Goal: Check status

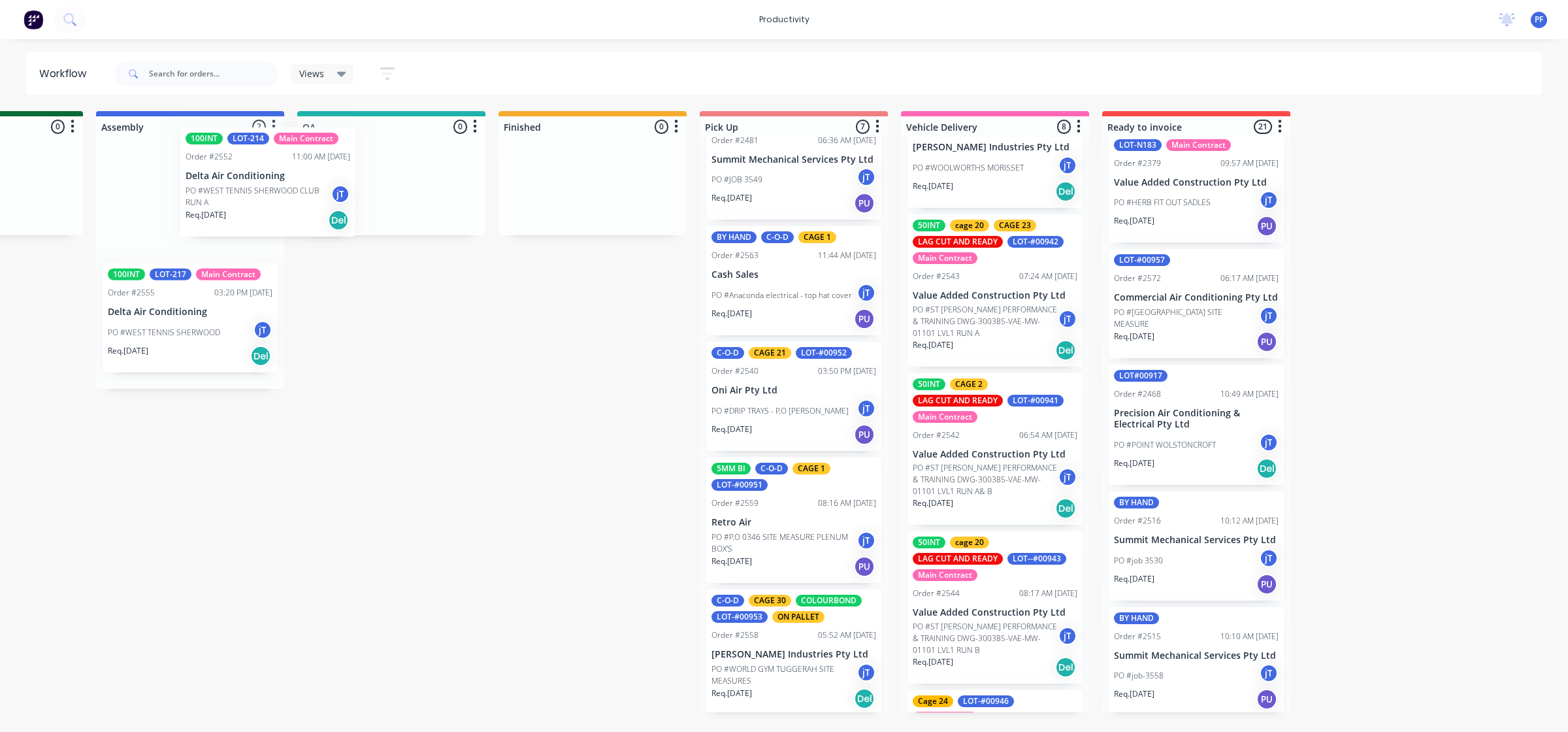
scroll to position [0, 937]
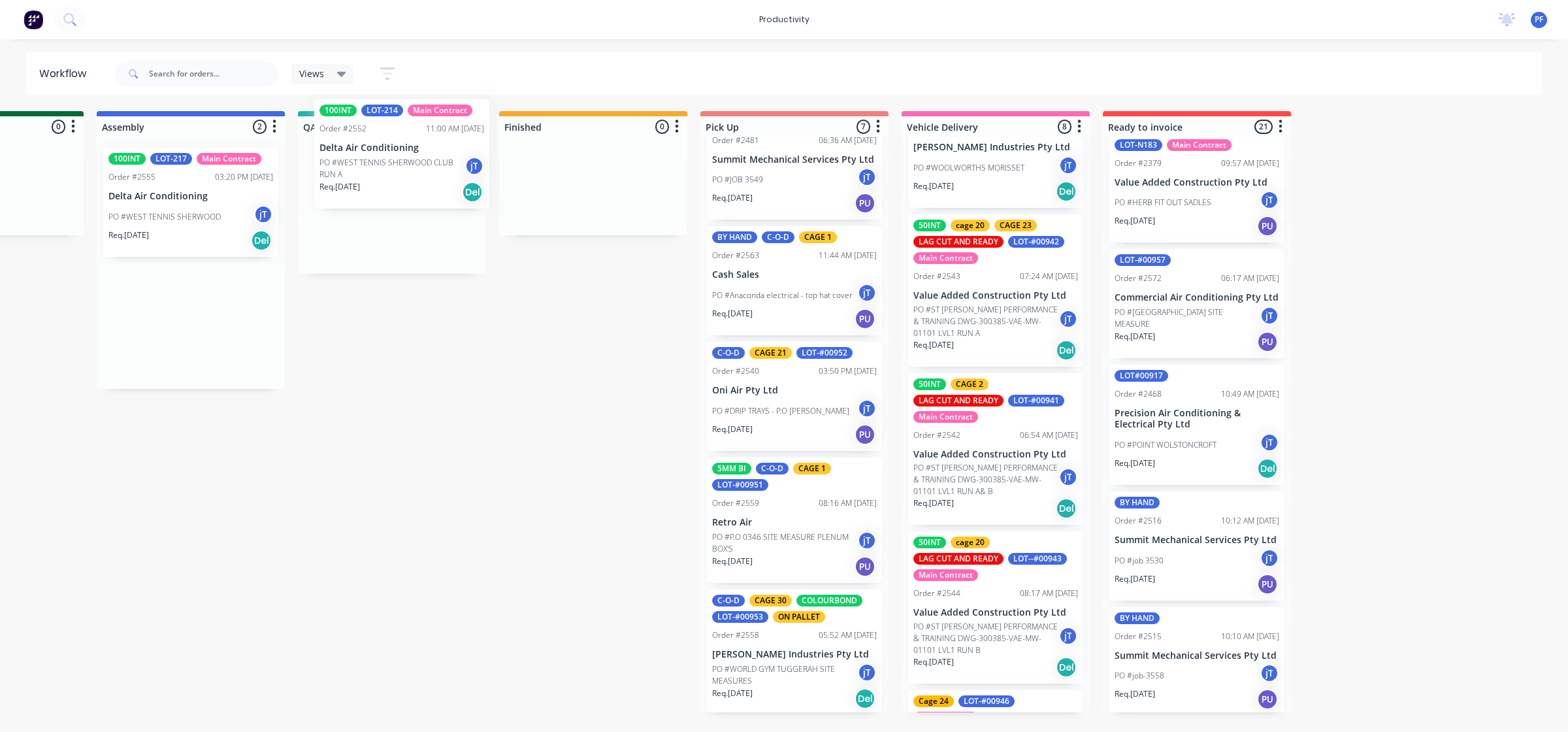
drag, startPoint x: 194, startPoint y: 219, endPoint x: 415, endPoint y: 171, distance: 226.2
click at [415, 171] on div "Submitted 43 Main Contract Order #122 09:03 AM 29/07/24 Precision Air Condition…" at bounding box center [331, 412] width 2557 height 601
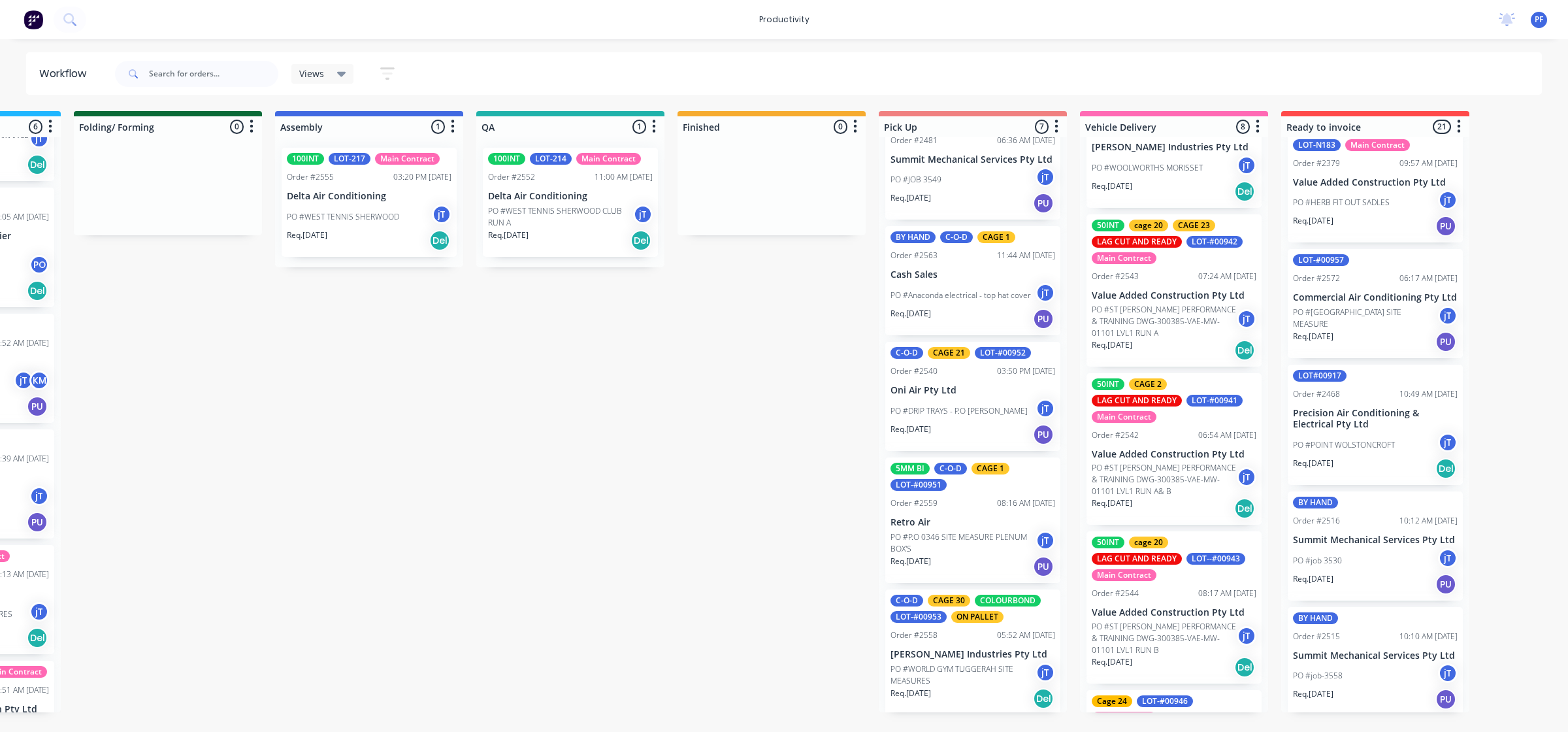
scroll to position [0, 729]
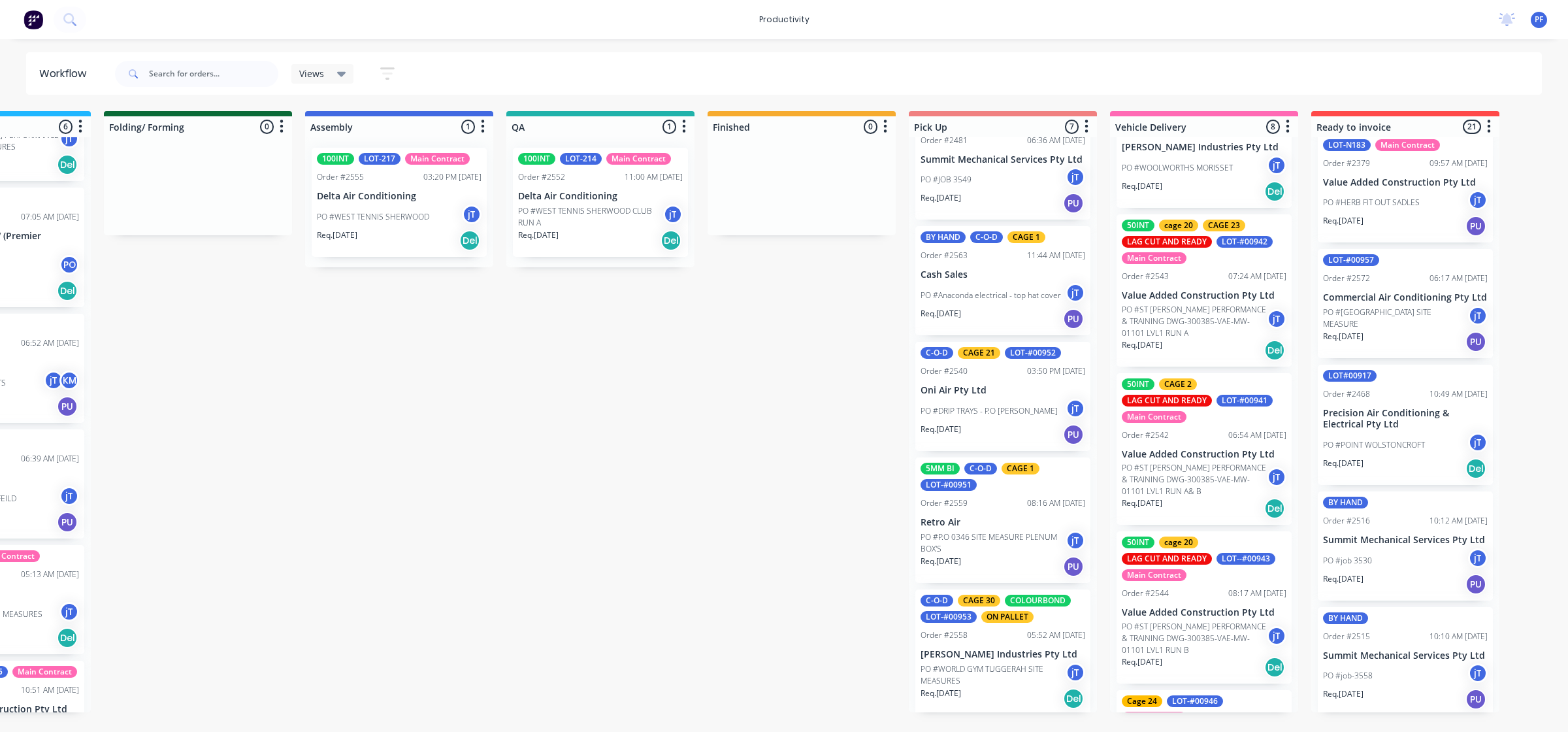
click at [384, 611] on div "Submitted 43 Main Contract Order #122 09:03 AM 29/07/24 Precision Air Condition…" at bounding box center [540, 412] width 2557 height 601
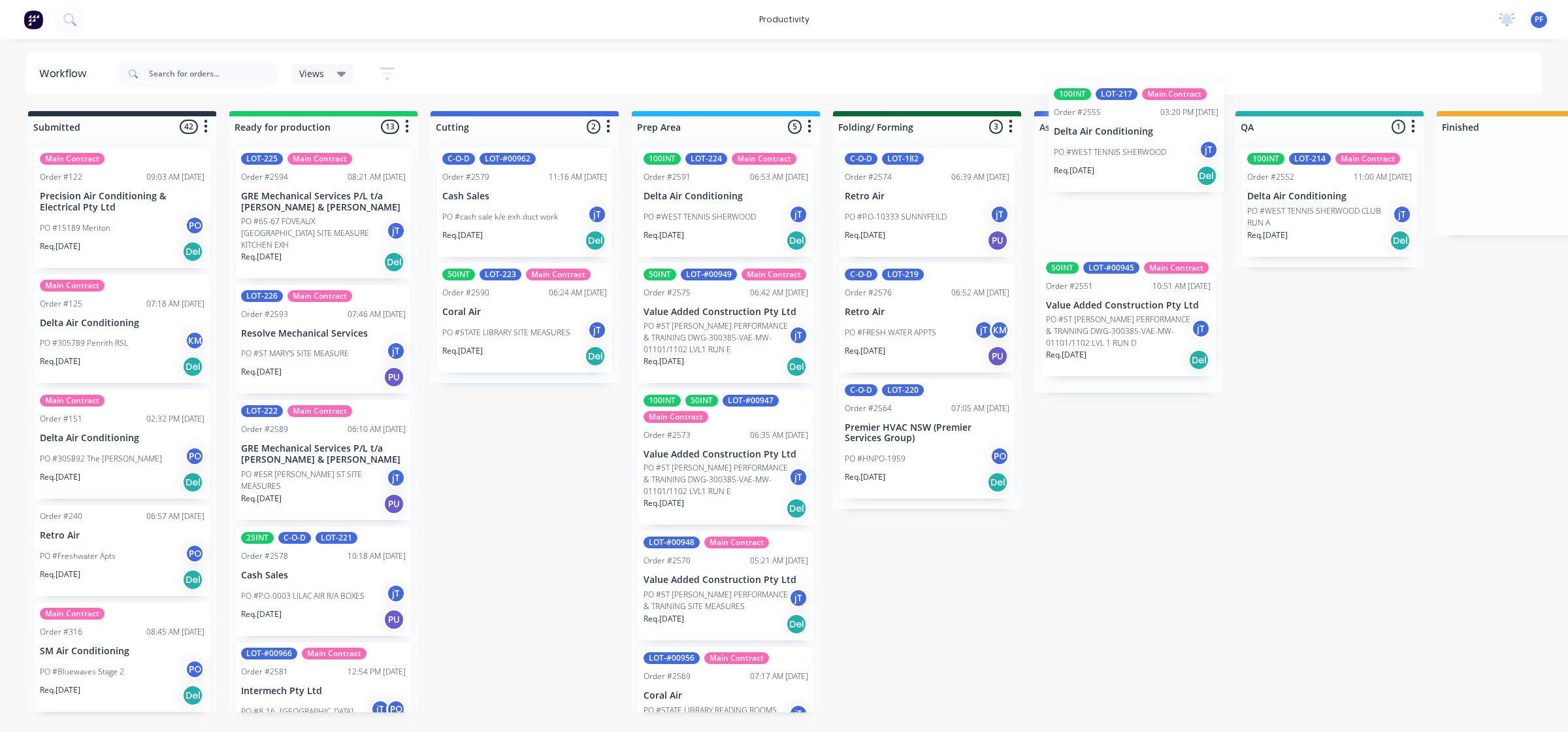
drag, startPoint x: 1164, startPoint y: 345, endPoint x: 1171, endPoint y: 169, distance: 176.1
click at [1173, 154] on div "50INT LOT-#00945 Main Contract Order #2551 10:51 AM [DATE] Value Added Construc…" at bounding box center [1128, 264] width 188 height 256
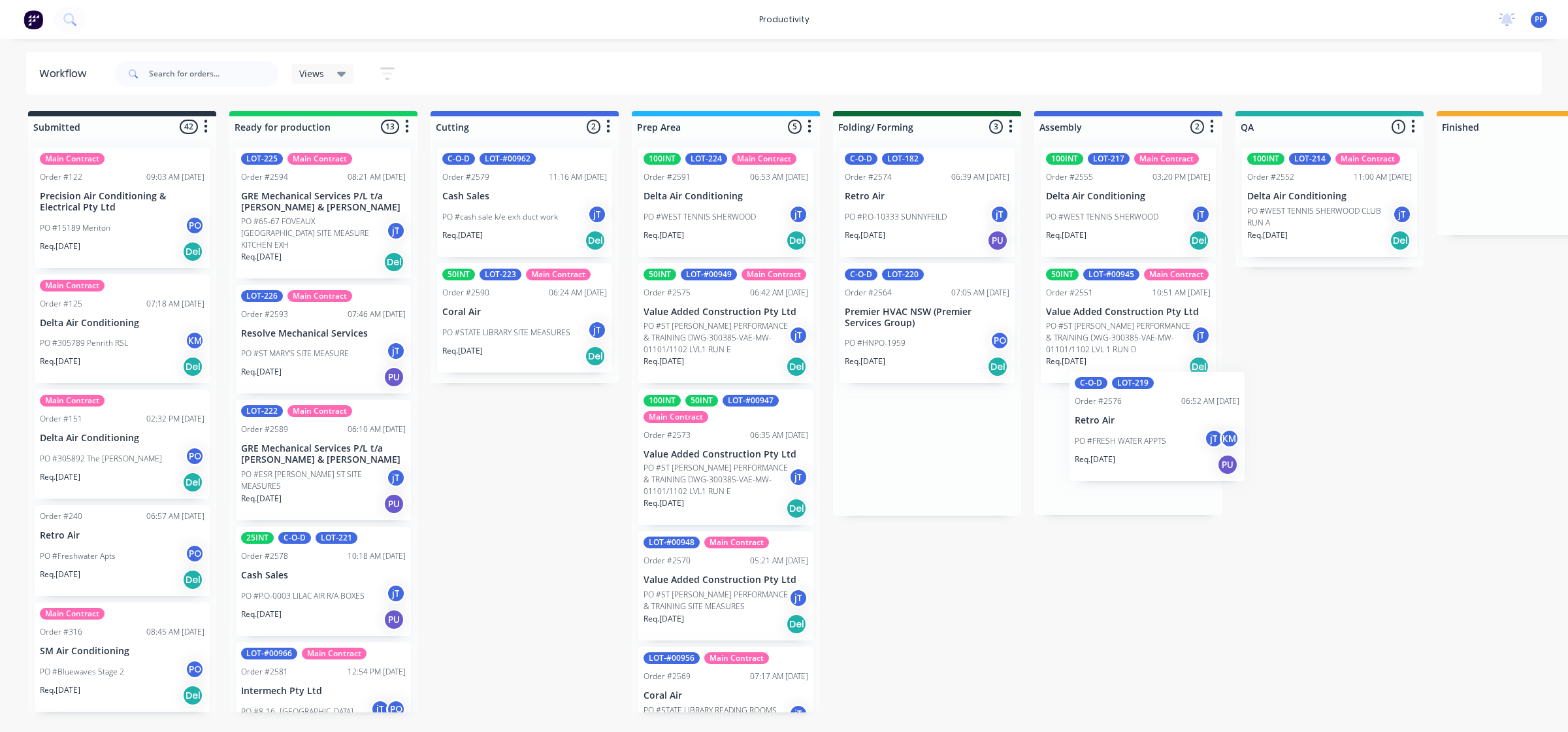
drag, startPoint x: 910, startPoint y: 339, endPoint x: 1104, endPoint y: 440, distance: 218.7
click at [1138, 453] on div "Submitted 42 Main Contract Order #122 09:03 AM [DATE] Precision Air Conditionin…" at bounding box center [1269, 412] width 2557 height 601
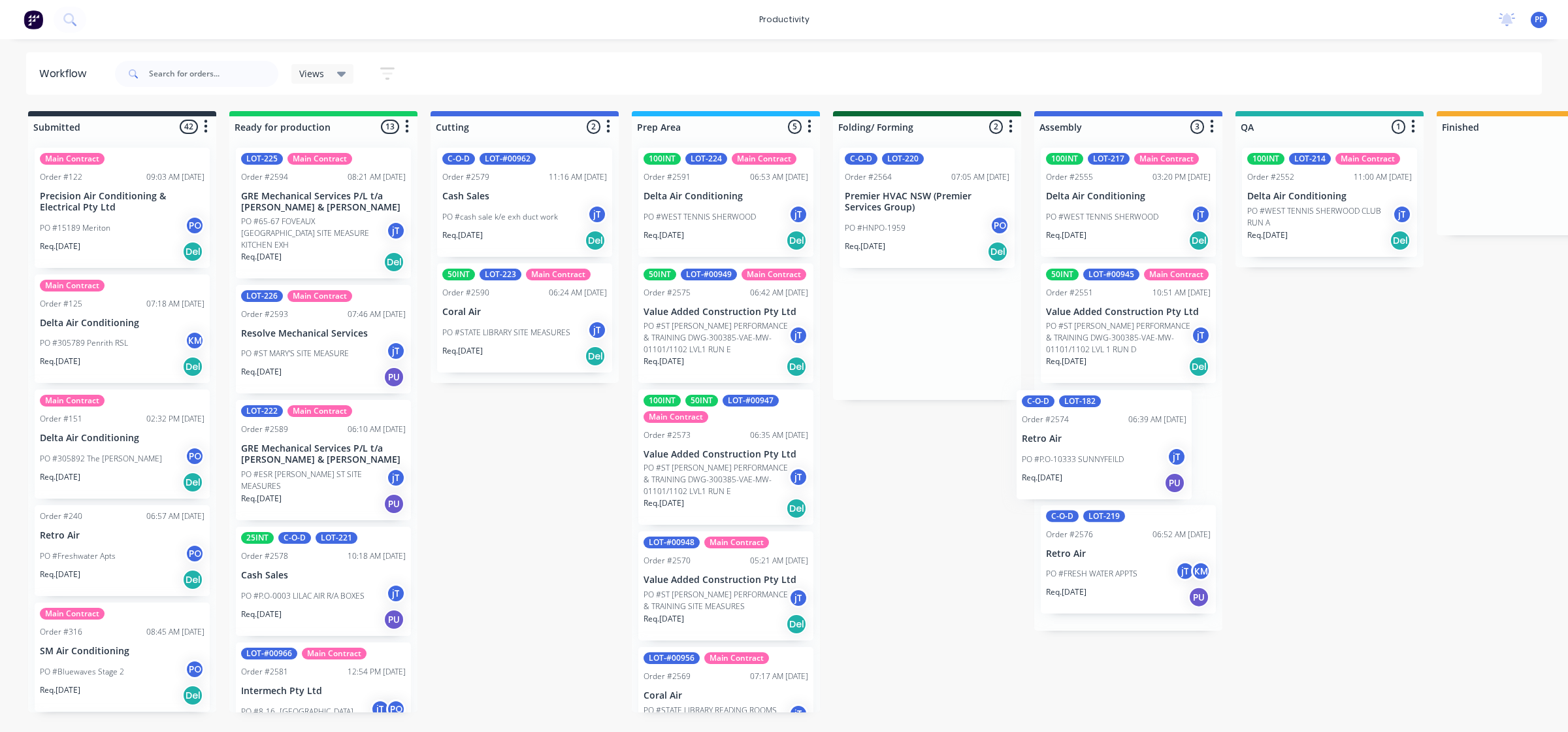
drag, startPoint x: 887, startPoint y: 217, endPoint x: 1070, endPoint y: 461, distance: 305.0
click at [1070, 461] on div "Submitted 42 Main Contract Order #122 09:03 AM [DATE] Precision Air Conditionin…" at bounding box center [1269, 412] width 2557 height 601
